Goal: Task Accomplishment & Management: Manage account settings

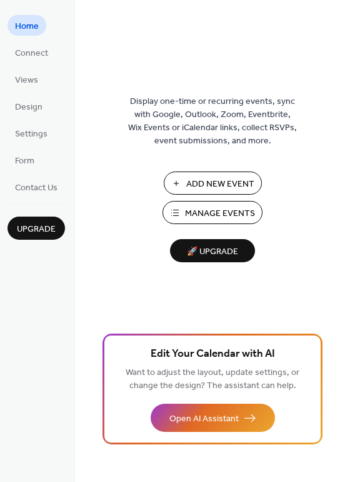
click at [208, 210] on span "Manage Events" at bounding box center [220, 213] width 70 height 13
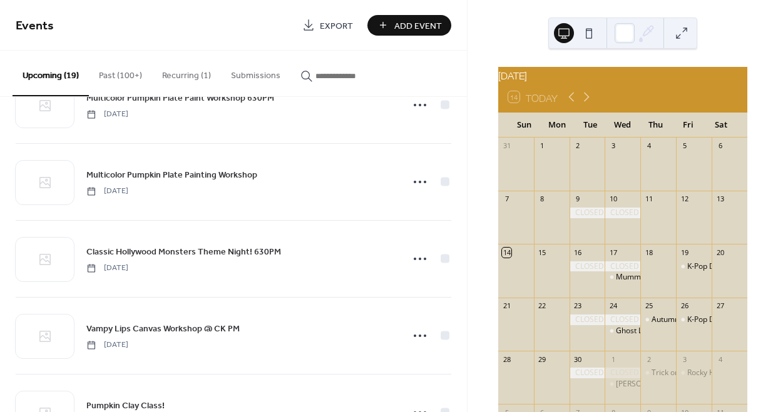
scroll to position [871, 0]
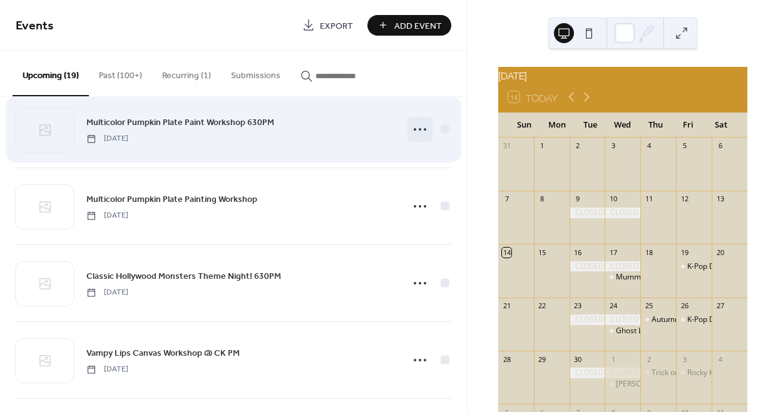
click at [414, 134] on icon at bounding box center [420, 129] width 20 height 20
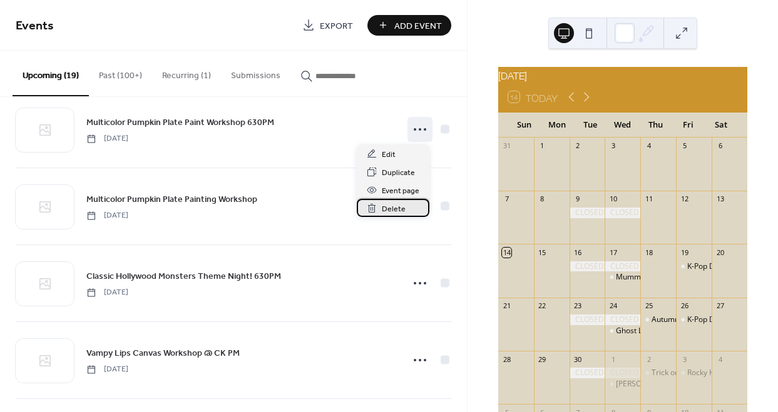
click at [387, 210] on span "Delete" at bounding box center [394, 209] width 24 height 13
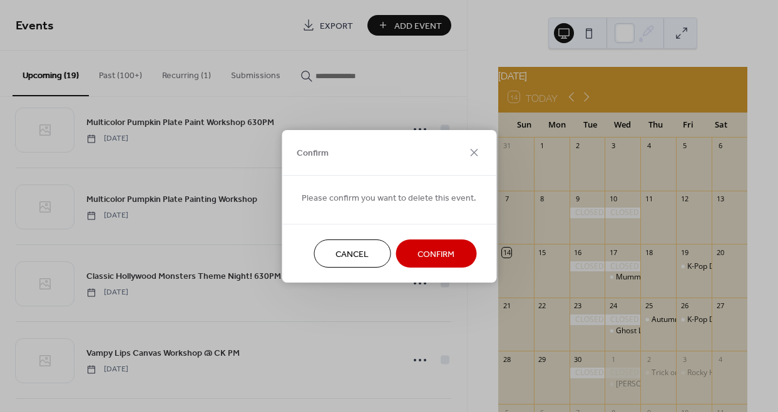
click at [426, 253] on span "Confirm" at bounding box center [435, 254] width 37 height 13
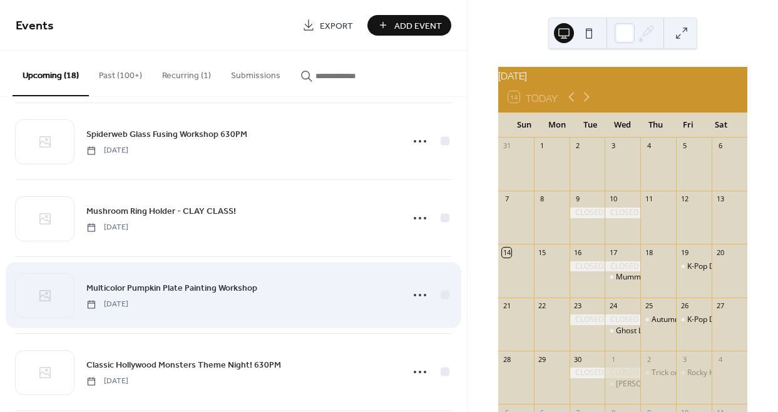
scroll to position [669, 0]
